Goal: Contribute content: Contribute content

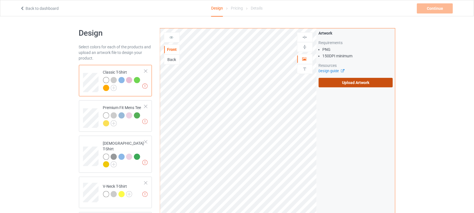
click at [362, 85] on label "Upload Artwork" at bounding box center [356, 83] width 74 height 10
click at [0, 0] on input "Upload Artwork" at bounding box center [0, 0] width 0 height 0
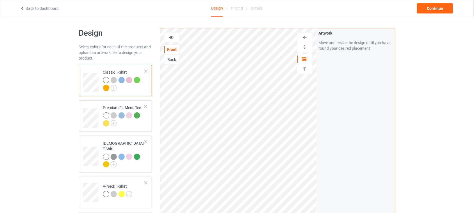
click at [305, 35] on img at bounding box center [304, 37] width 5 height 5
click at [173, 36] on icon at bounding box center [171, 37] width 5 height 4
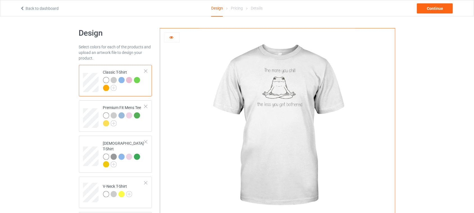
click at [173, 40] on div at bounding box center [171, 38] width 15 height 6
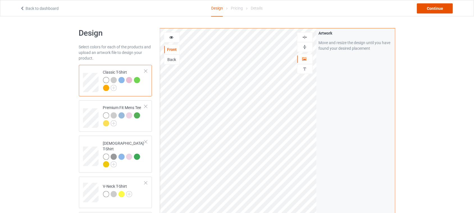
click at [434, 10] on div "Continue" at bounding box center [435, 8] width 36 height 10
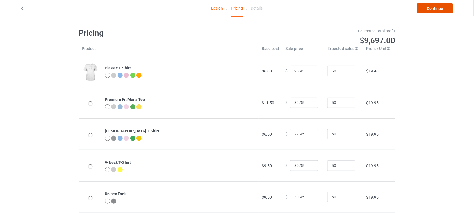
click at [434, 10] on link "Continue" at bounding box center [435, 8] width 36 height 10
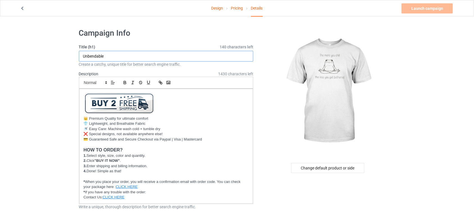
drag, startPoint x: 114, startPoint y: 57, endPoint x: 0, endPoint y: 57, distance: 113.7
drag, startPoint x: 170, startPoint y: 55, endPoint x: 149, endPoint y: 55, distance: 21.6
click at [149, 55] on input "The More You Chill The Less You Get Bothered" at bounding box center [166, 56] width 175 height 11
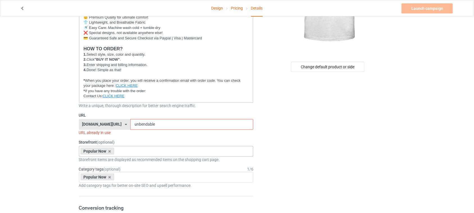
scroll to position [105, 0]
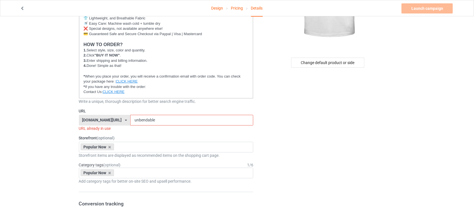
type input "The More You Chill The Less You Get Bothered"
drag, startPoint x: 150, startPoint y: 118, endPoint x: 92, endPoint y: 118, distance: 58.1
click at [93, 118] on div "[DOMAIN_NAME][URL] [DOMAIN_NAME][URL] [DOMAIN_NAME][URL] 6273c5abfddeea00434baf…" at bounding box center [166, 120] width 175 height 11
paste input "Bothered"
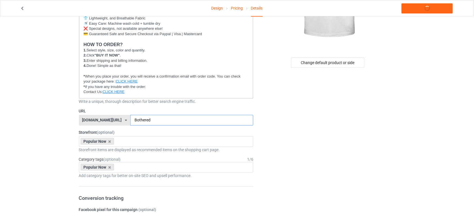
click at [130, 119] on input "Bothered" at bounding box center [191, 120] width 123 height 11
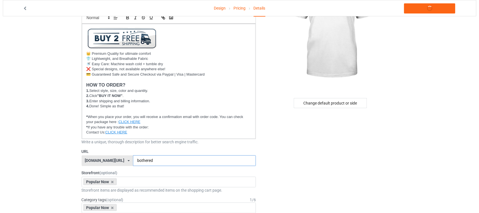
scroll to position [0, 0]
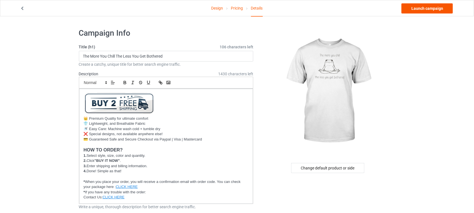
type input "bothered"
click at [426, 6] on link "Launch campaign" at bounding box center [426, 8] width 51 height 10
